Goal: Transaction & Acquisition: Download file/media

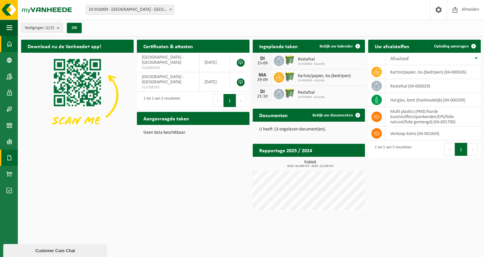
click at [7, 158] on span at bounding box center [9, 157] width 6 height 16
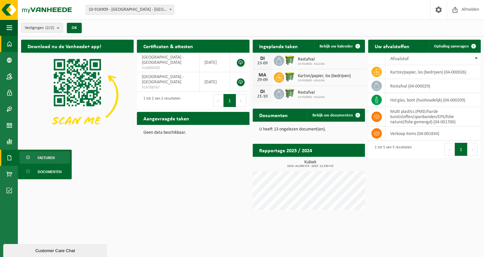
click at [46, 157] on span "Facturen" at bounding box center [46, 157] width 17 height 12
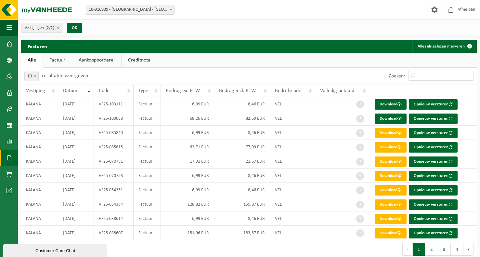
click at [8, 157] on span at bounding box center [9, 157] width 6 height 16
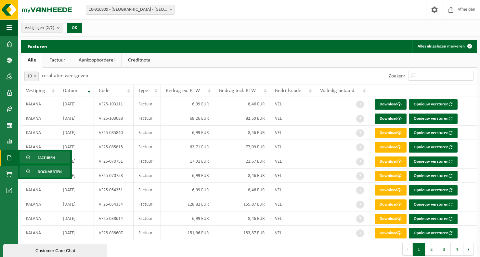
click at [54, 172] on span "Documenten" at bounding box center [50, 171] width 24 height 12
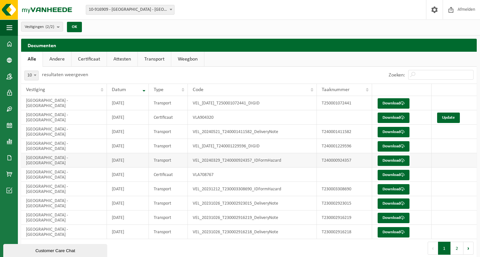
scroll to position [1, 0]
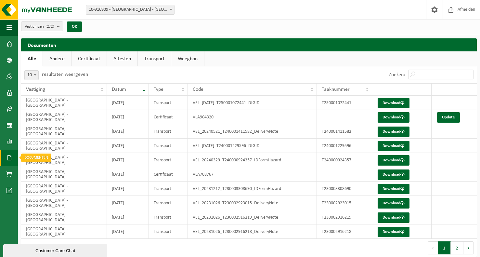
click at [11, 157] on span at bounding box center [9, 157] width 6 height 16
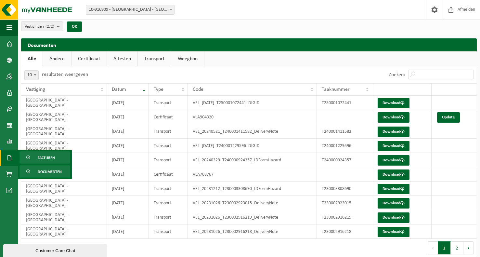
click at [46, 158] on span "Facturen" at bounding box center [46, 157] width 17 height 12
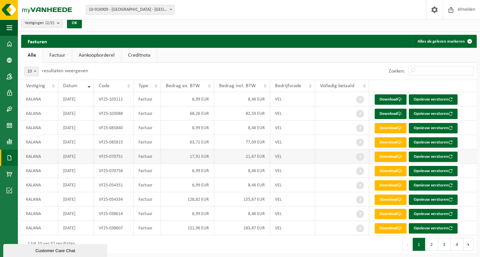
scroll to position [8, 0]
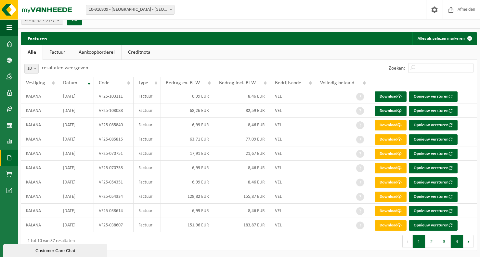
click at [458, 241] on button "4" at bounding box center [456, 240] width 13 height 13
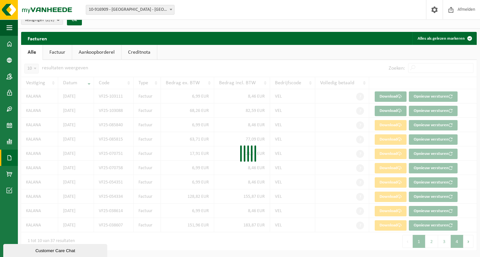
scroll to position [0, 0]
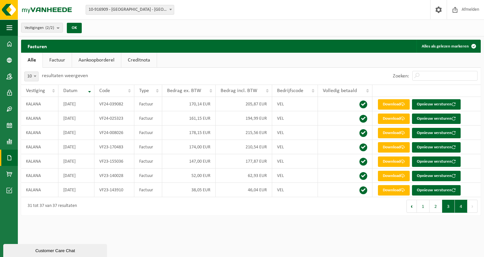
click at [451, 208] on button "3" at bounding box center [449, 205] width 13 height 13
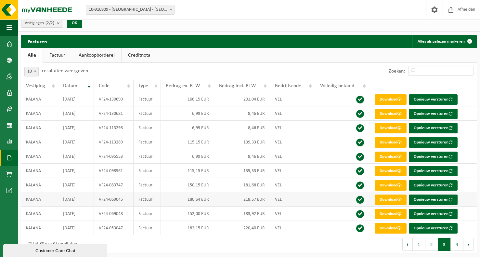
scroll to position [5, 0]
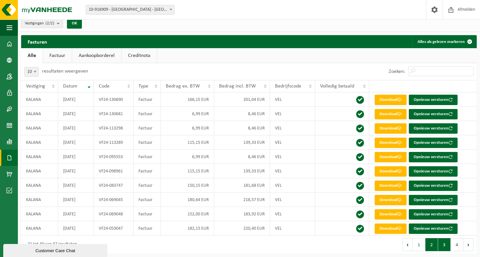
click at [434, 245] on button "2" at bounding box center [431, 244] width 13 height 13
click at [447, 245] on button "3" at bounding box center [444, 244] width 13 height 13
click at [456, 244] on button "4" at bounding box center [456, 244] width 13 height 13
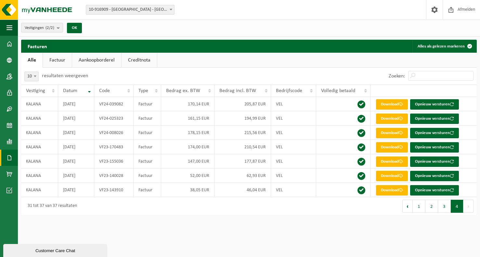
scroll to position [0, 0]
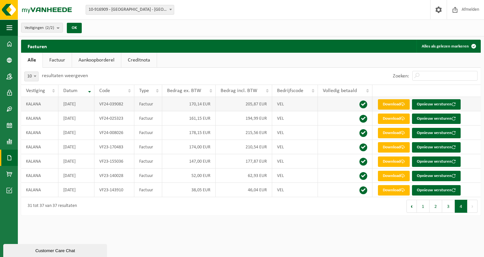
click at [397, 102] on link "Download" at bounding box center [394, 104] width 32 height 10
click at [450, 205] on button "3" at bounding box center [449, 205] width 13 height 13
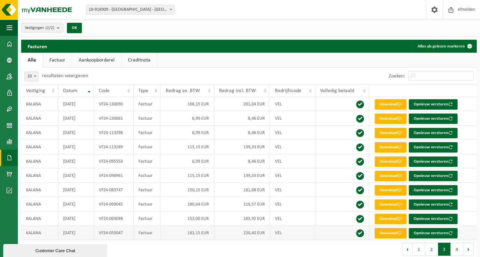
click at [397, 232] on link "Download" at bounding box center [390, 233] width 32 height 10
click at [400, 219] on span at bounding box center [399, 218] width 4 height 4
click at [396, 205] on link "Download" at bounding box center [390, 204] width 32 height 10
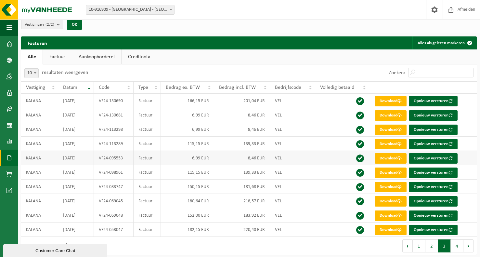
scroll to position [8, 0]
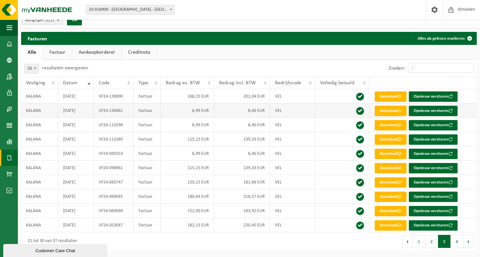
click at [363, 108] on td at bounding box center [342, 110] width 54 height 14
click at [362, 109] on span at bounding box center [360, 111] width 8 height 8
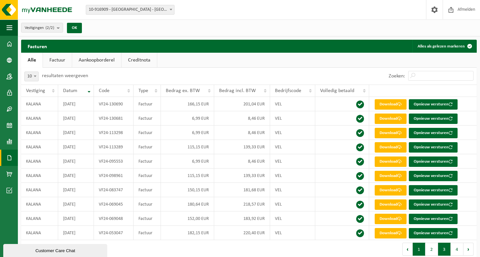
click at [416, 249] on button "1" at bounding box center [418, 248] width 13 height 13
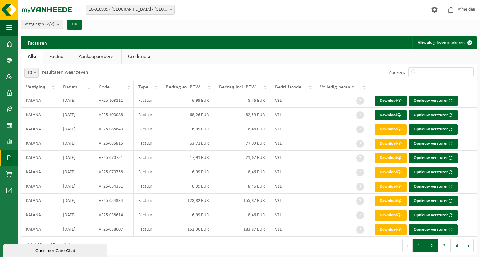
scroll to position [2, 0]
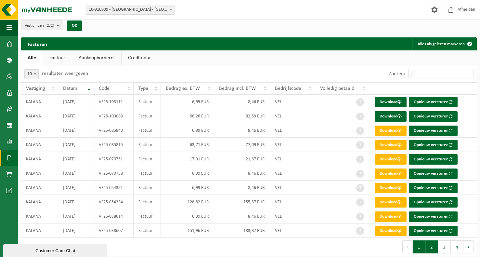
click at [433, 246] on button "2" at bounding box center [431, 246] width 13 height 13
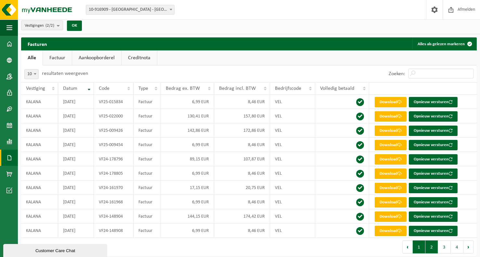
click at [419, 247] on button "1" at bounding box center [418, 246] width 13 height 13
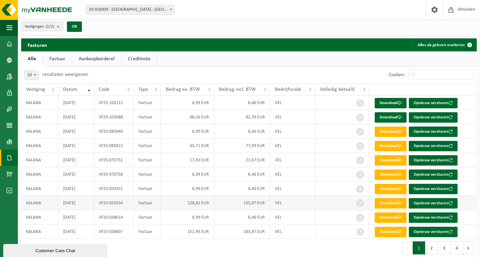
scroll to position [8, 0]
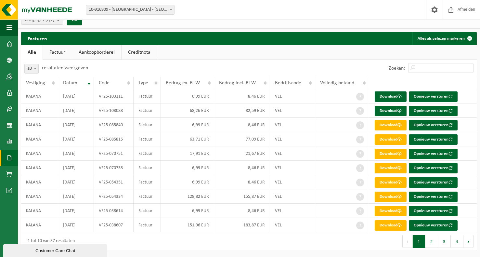
click at [56, 50] on link "Factuur" at bounding box center [57, 52] width 29 height 15
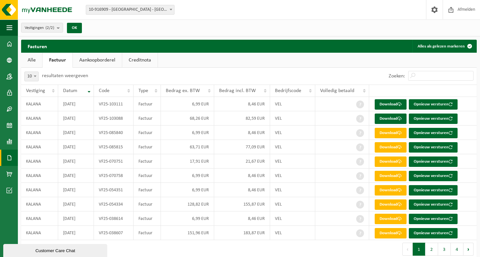
click at [432, 249] on button "2" at bounding box center [431, 248] width 13 height 13
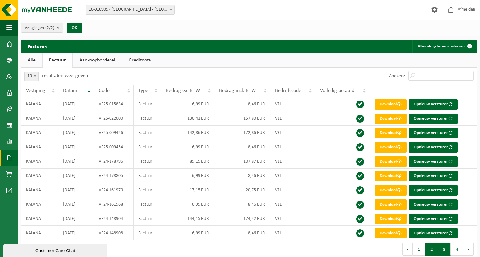
click at [443, 251] on button "3" at bounding box center [444, 248] width 13 height 13
click at [433, 250] on button "2" at bounding box center [431, 248] width 13 height 13
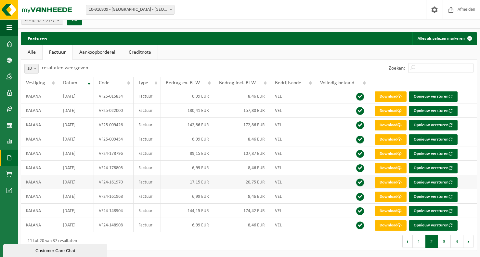
scroll to position [6, 0]
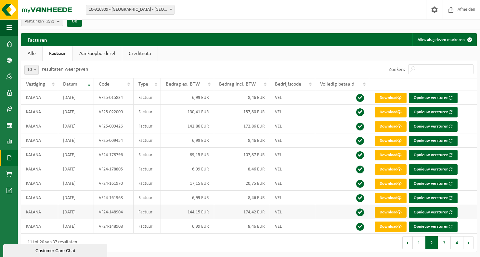
click at [392, 212] on link "Download" at bounding box center [390, 212] width 32 height 10
click at [389, 226] on link "Download" at bounding box center [390, 226] width 32 height 10
click at [443, 242] on button "3" at bounding box center [444, 242] width 13 height 13
click at [395, 96] on link "Download" at bounding box center [390, 98] width 32 height 10
click at [391, 110] on link "Download" at bounding box center [390, 112] width 32 height 10
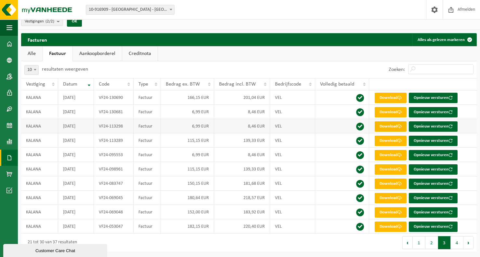
click at [391, 124] on link "Download" at bounding box center [390, 126] width 32 height 10
click at [390, 140] on link "Download" at bounding box center [390, 140] width 32 height 10
click at [385, 157] on link "Download" at bounding box center [390, 155] width 32 height 10
click at [386, 168] on link "Download" at bounding box center [390, 169] width 32 height 10
click at [388, 183] on link "Download" at bounding box center [390, 183] width 32 height 10
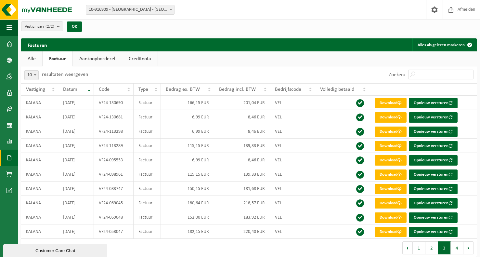
scroll to position [8, 0]
